Goal: Navigation & Orientation: Find specific page/section

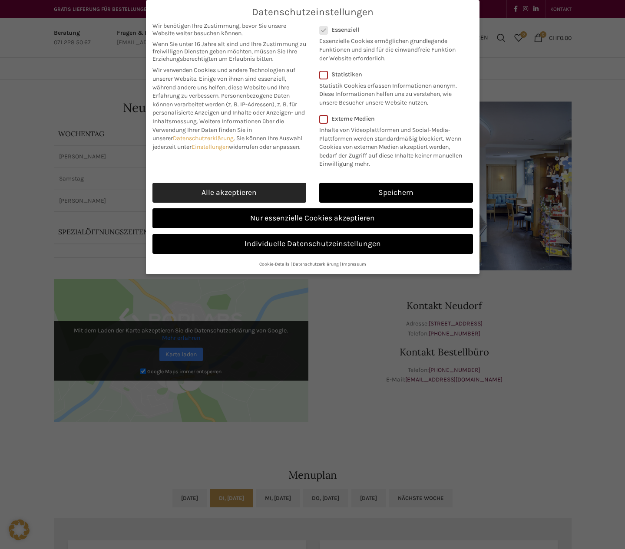
click at [257, 186] on link "Alle akzeptieren" at bounding box center [229, 193] width 154 height 20
checkbox input "true"
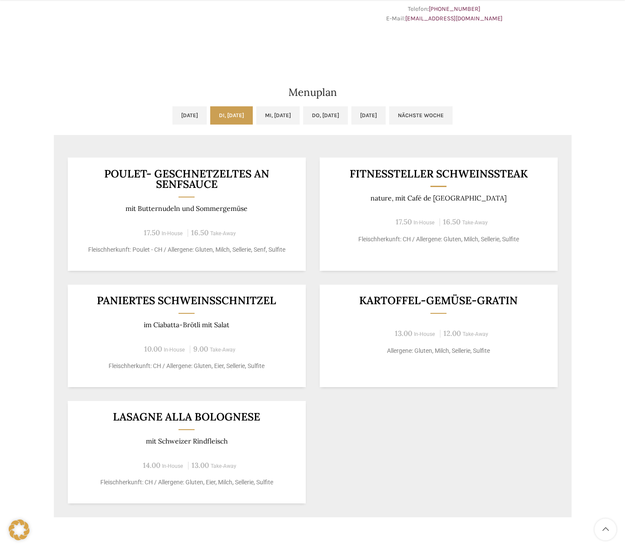
scroll to position [391, 0]
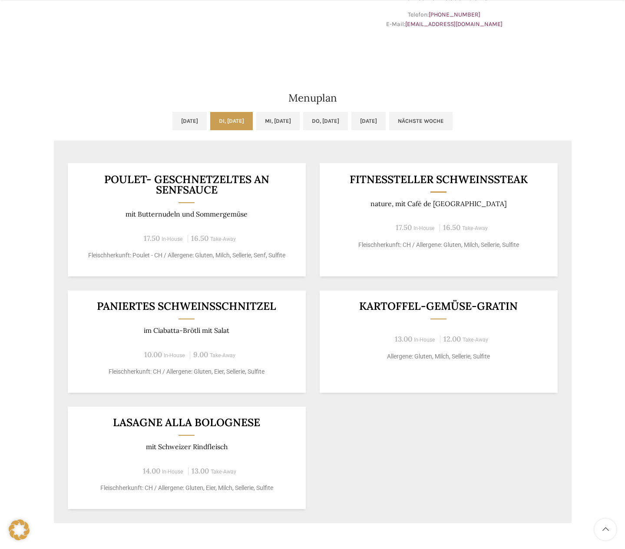
scroll to position [391, 0]
